Goal: Task Accomplishment & Management: Manage account settings

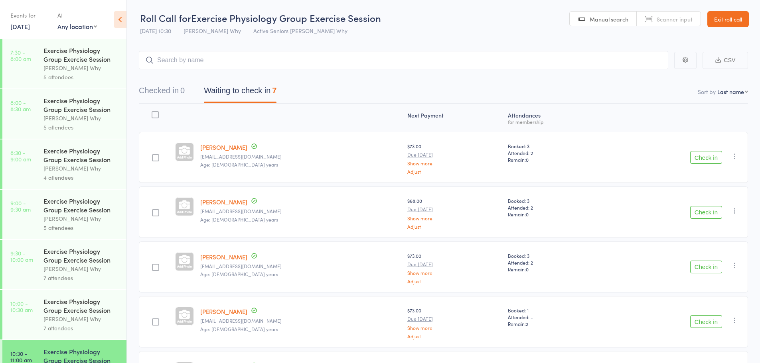
click at [47, 179] on div "4 attendees" at bounding box center [81, 177] width 76 height 9
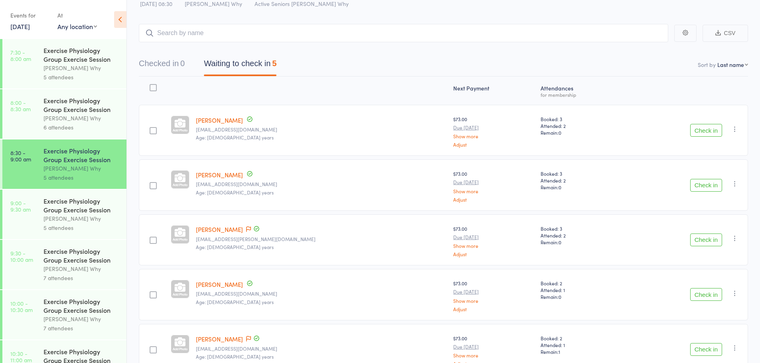
scroll to position [75, 0]
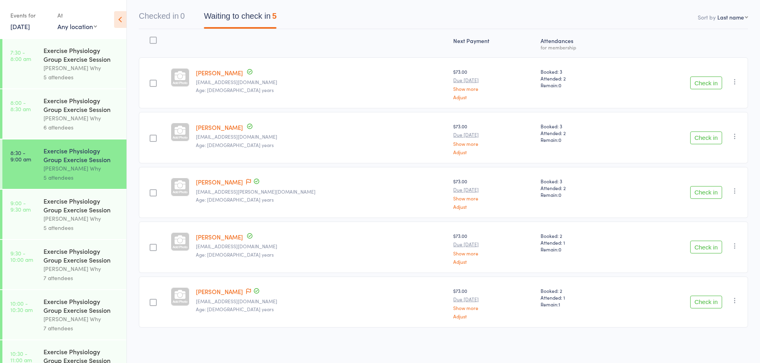
click at [51, 134] on div "Exercise Physiology Group Exercise Session [PERSON_NAME] Why 6 attendees" at bounding box center [84, 113] width 83 height 49
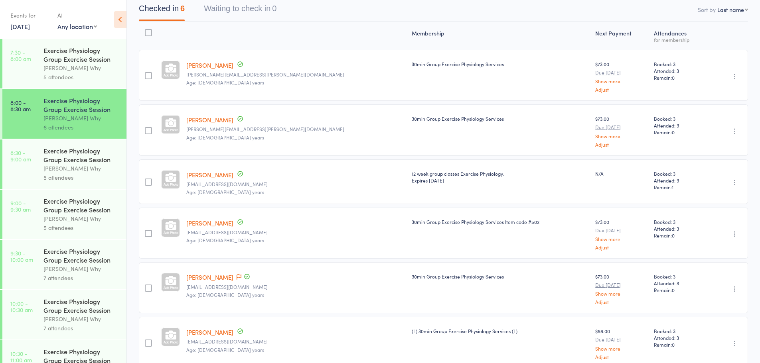
scroll to position [43, 0]
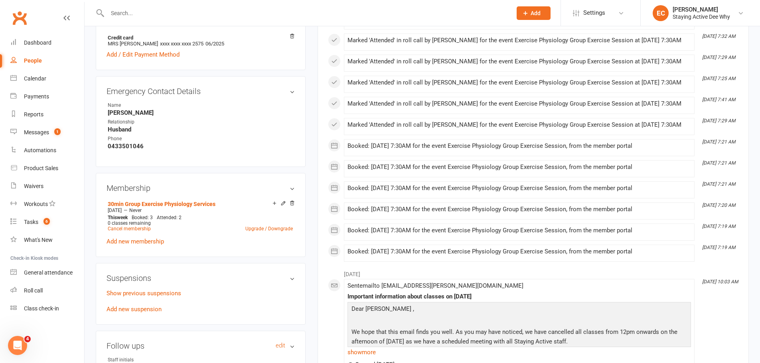
scroll to position [519, 0]
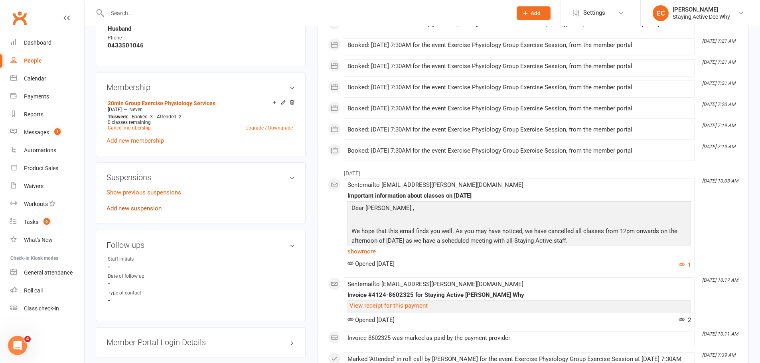
click at [152, 207] on link "Add new suspension" at bounding box center [134, 208] width 55 height 7
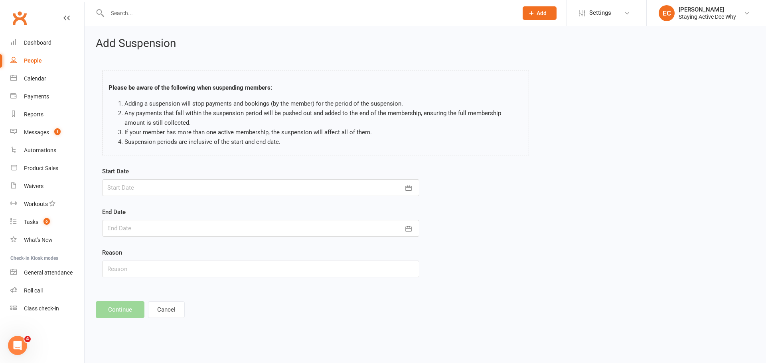
click at [164, 192] on div at bounding box center [260, 188] width 317 height 17
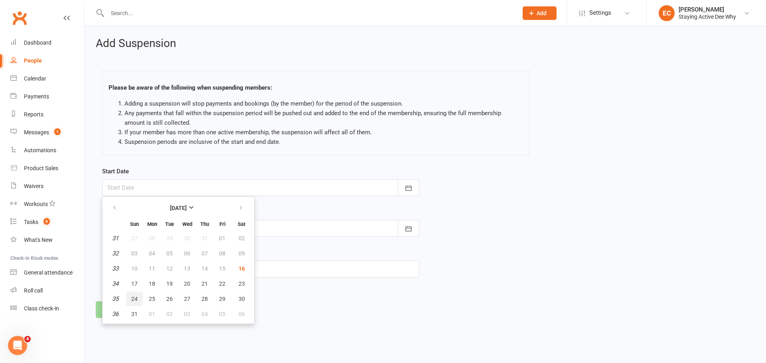
click at [133, 300] on span "24" at bounding box center [134, 299] width 6 height 6
type input "24 Aug 2025"
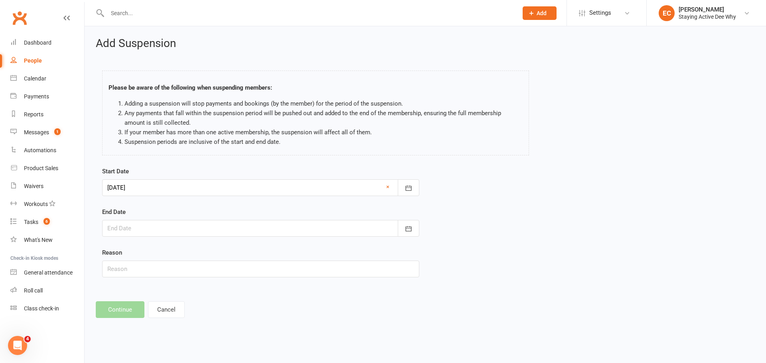
click at [159, 236] on div at bounding box center [260, 228] width 317 height 17
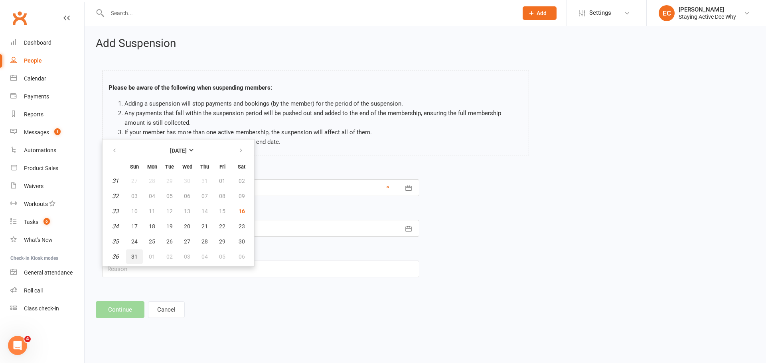
click at [138, 256] on button "31" at bounding box center [134, 257] width 17 height 14
type input "31 Aug 2025"
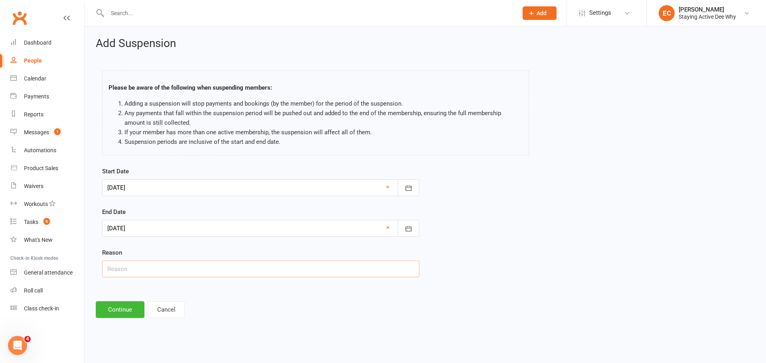
click at [182, 262] on input "text" at bounding box center [260, 269] width 317 height 17
type input "Holiday"
drag, startPoint x: 125, startPoint y: 311, endPoint x: 132, endPoint y: 309, distance: 7.1
click at [128, 311] on button "Continue" at bounding box center [120, 310] width 49 height 17
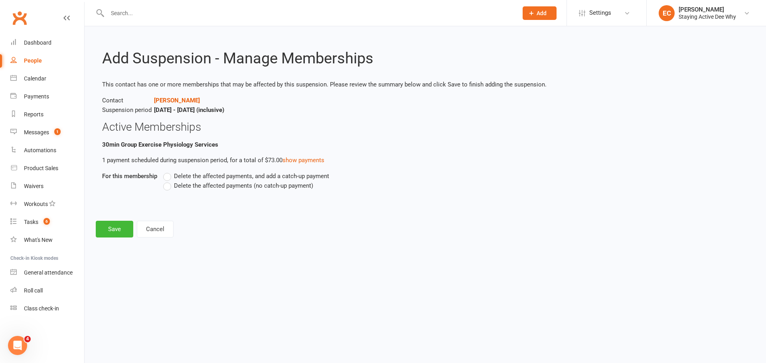
click at [209, 182] on span "Delete the affected payments (no catch-up payment)" at bounding box center [243, 185] width 139 height 8
click at [168, 181] on input "Delete the affected payments (no catch-up payment)" at bounding box center [165, 181] width 5 height 0
click at [117, 229] on button "Save" at bounding box center [115, 229] width 38 height 17
